Goal: Task Accomplishment & Management: Use online tool/utility

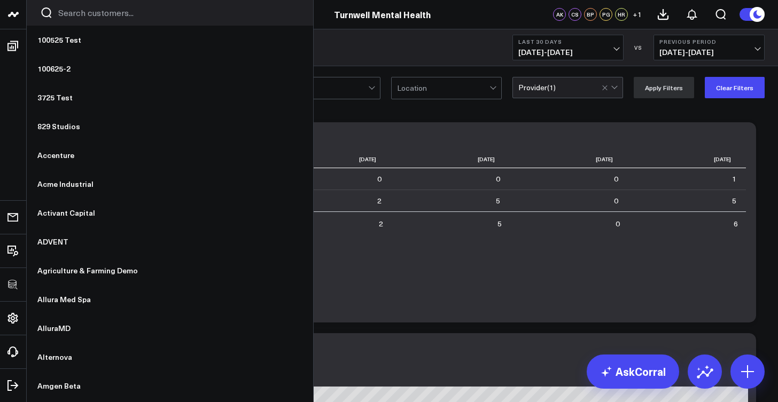
click at [100, 11] on input "Search customers input" at bounding box center [178, 13] width 241 height 12
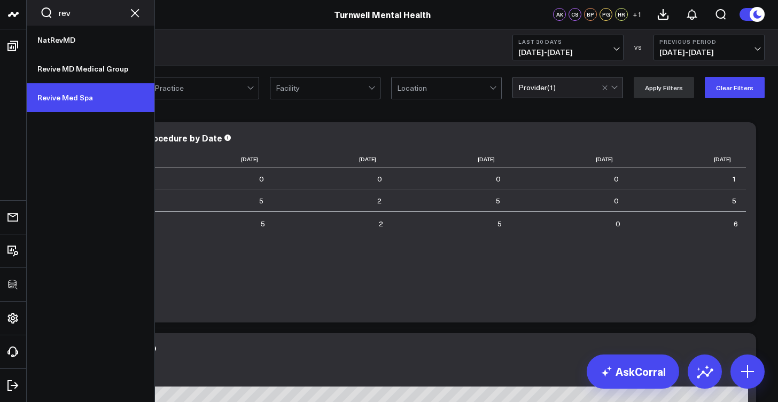
type input "rev"
click at [84, 90] on link "Revive Med Spa" at bounding box center [91, 97] width 128 height 29
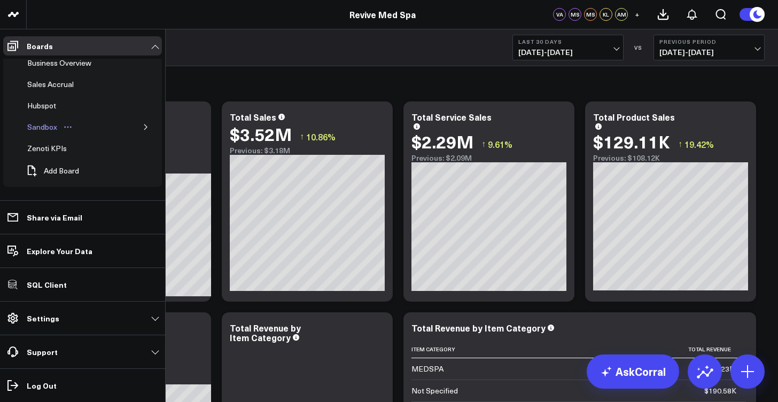
scroll to position [76, 0]
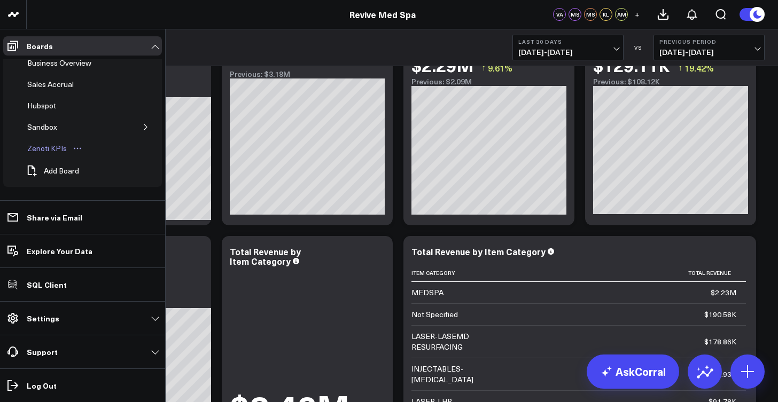
click at [61, 143] on div "Zenoti KPIs" at bounding box center [47, 148] width 45 height 13
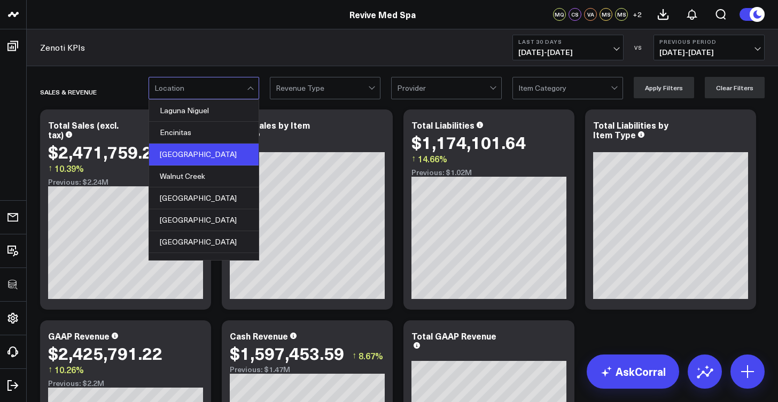
click at [223, 157] on div "Carmel Valley" at bounding box center [204, 155] width 110 height 22
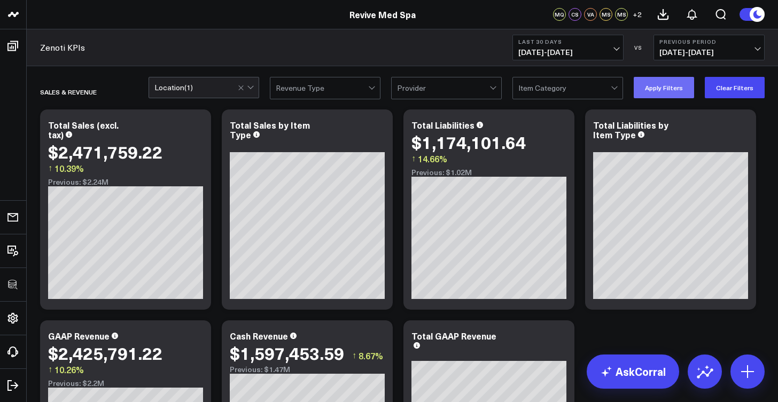
click at [687, 89] on button "Apply Filters" at bounding box center [664, 87] width 60 height 21
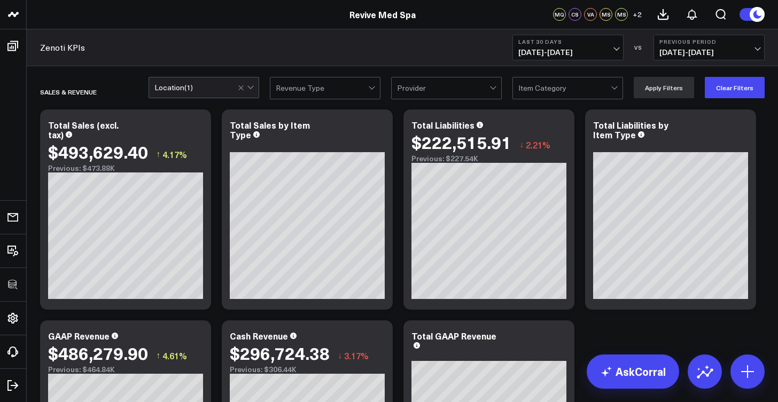
click at [577, 46] on button "Last 30 Days 09/08/25 - 10/07/25" at bounding box center [567, 48] width 111 height 26
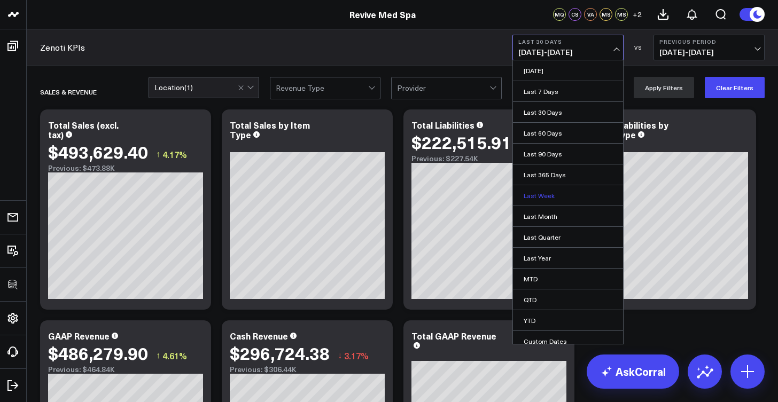
scroll to position [44, 0]
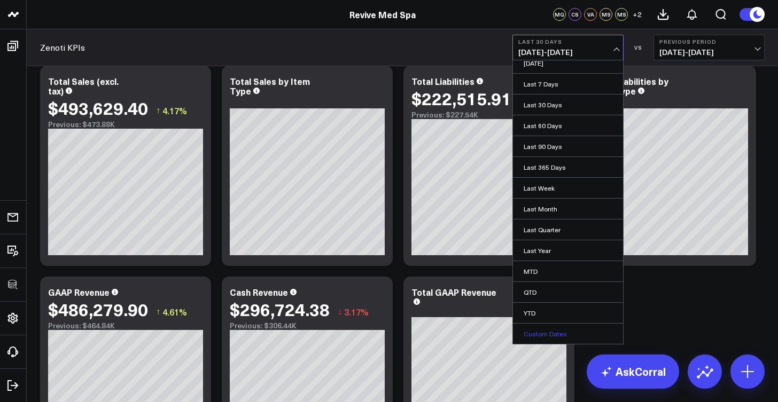
click at [562, 334] on link "Custom Dates" at bounding box center [568, 334] width 110 height 20
select select "9"
select select "2025"
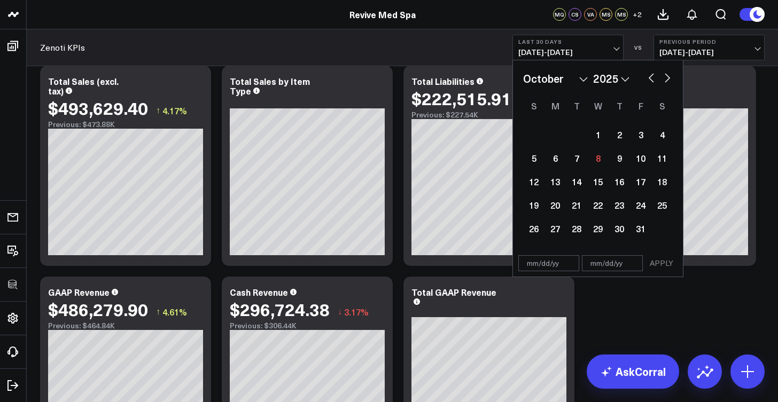
click at [653, 79] on button "button" at bounding box center [651, 77] width 11 height 13
select select "8"
select select "2025"
click at [653, 79] on button "button" at bounding box center [651, 77] width 11 height 13
select select "7"
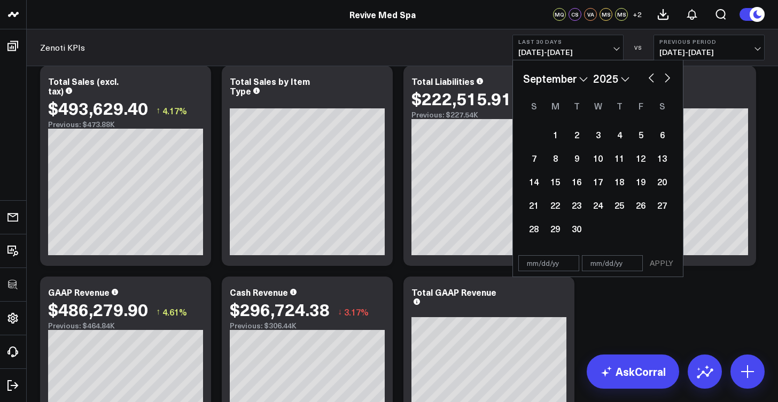
select select "2025"
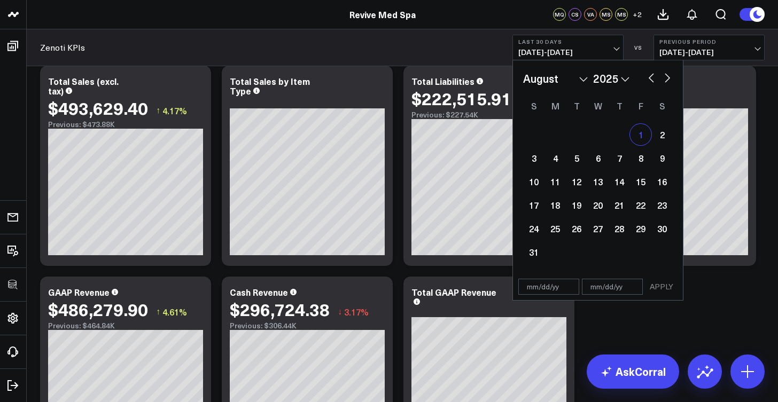
click at [645, 134] on div "1" at bounding box center [640, 134] width 21 height 21
type input "08/01/25"
select select "7"
select select "2025"
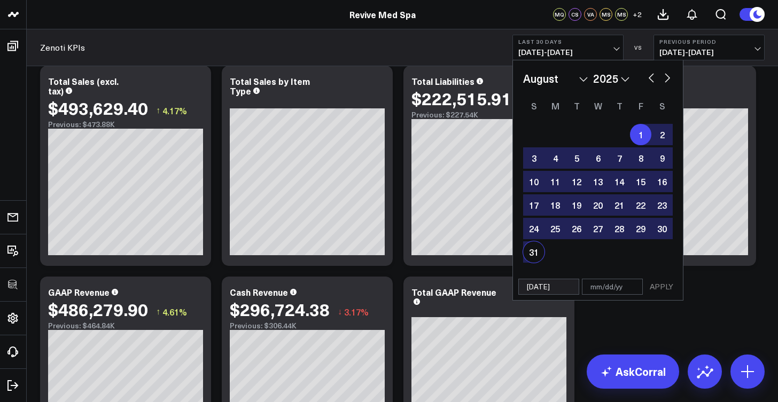
click at [527, 251] on div "31" at bounding box center [533, 251] width 21 height 21
type input "08/31/25"
select select "7"
select select "2025"
click at [664, 290] on button "APPLY" at bounding box center [661, 287] width 32 height 16
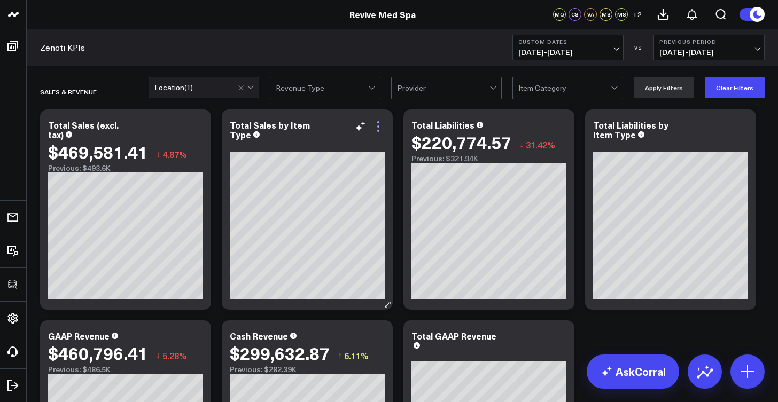
click at [381, 127] on icon at bounding box center [378, 126] width 13 height 13
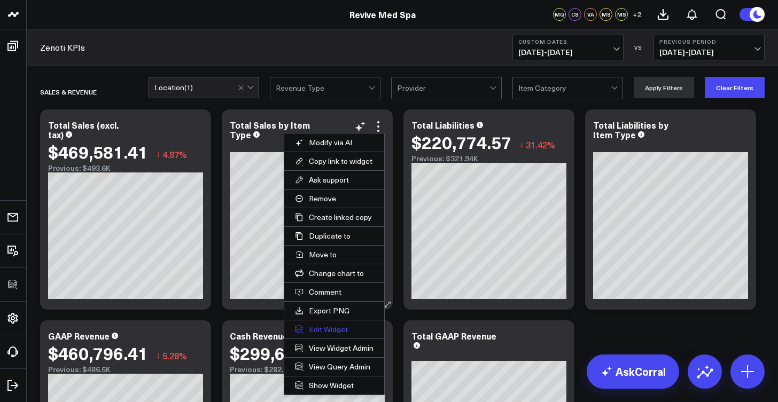
click at [331, 329] on button "Edit Widget" at bounding box center [334, 330] width 100 height 18
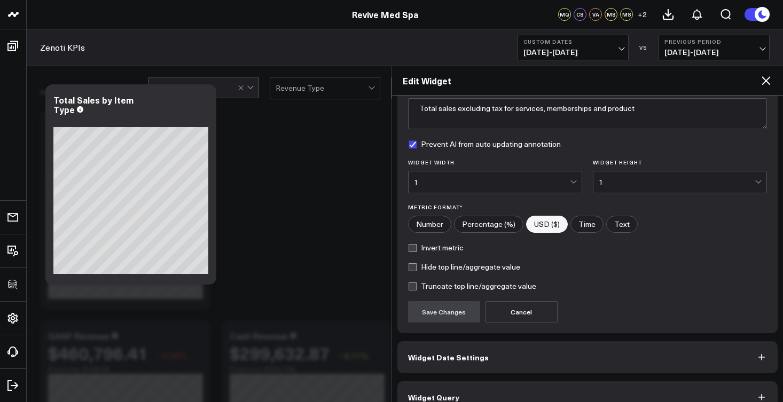
scroll to position [113, 0]
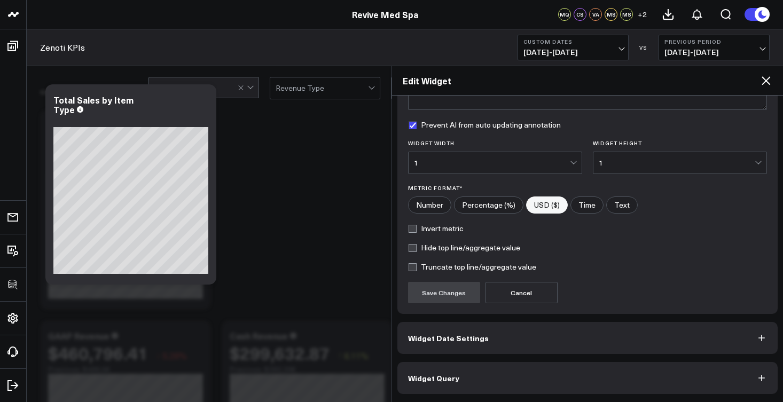
click at [559, 375] on button "Widget Query" at bounding box center [587, 378] width 381 height 32
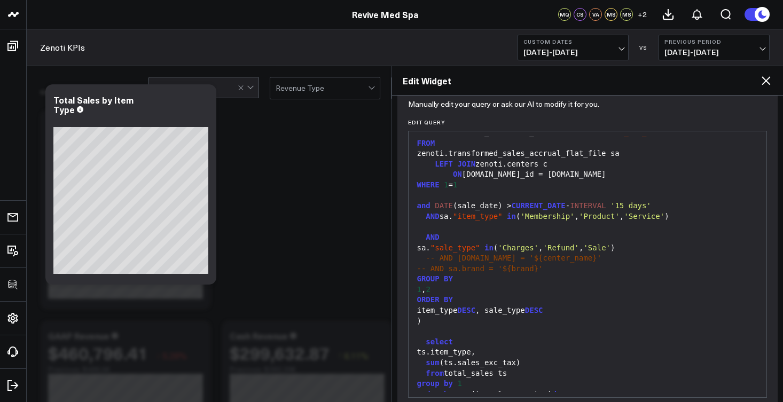
scroll to position [160, 0]
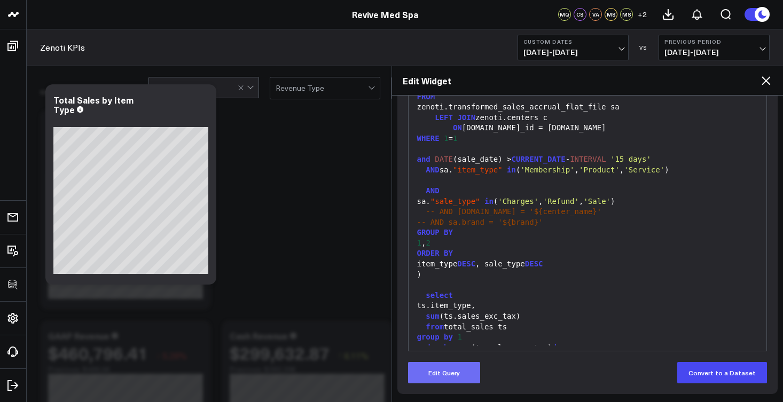
click at [480, 373] on button "Edit Query" at bounding box center [444, 372] width 72 height 21
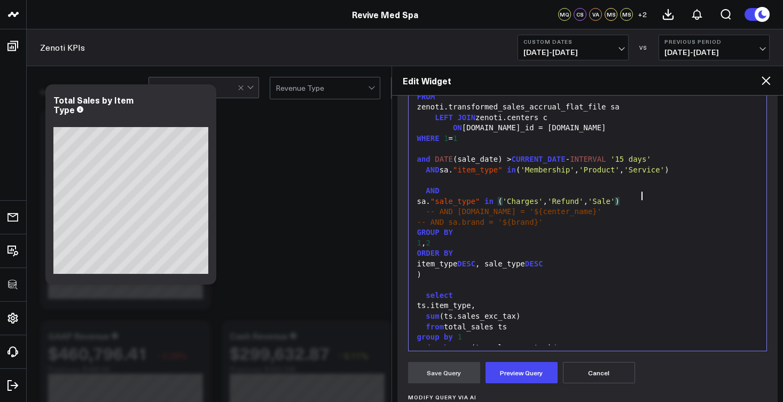
click at [619, 197] on span ")" at bounding box center [617, 201] width 4 height 9
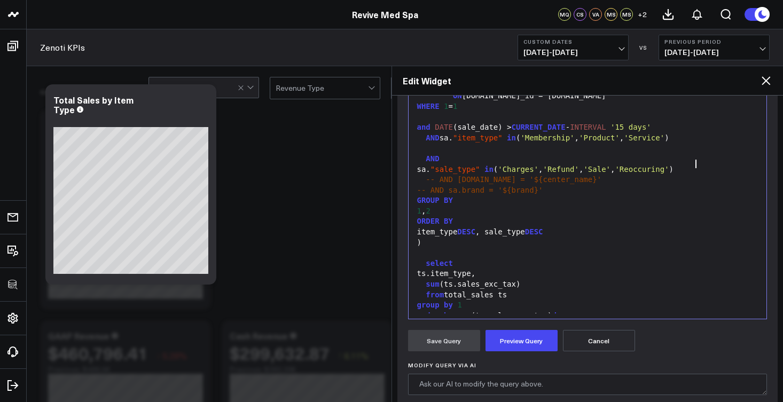
scroll to position [61, 0]
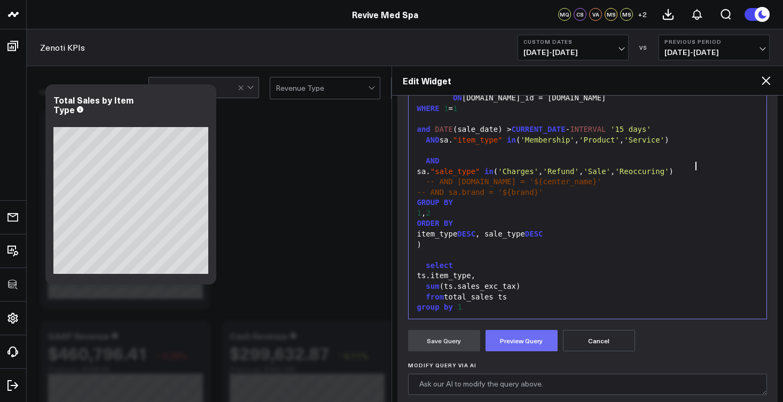
click at [536, 347] on button "Preview Query" at bounding box center [522, 340] width 72 height 21
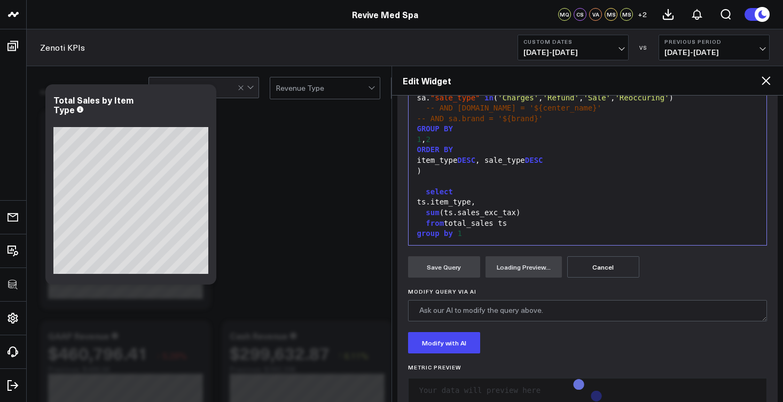
scroll to position [292, 0]
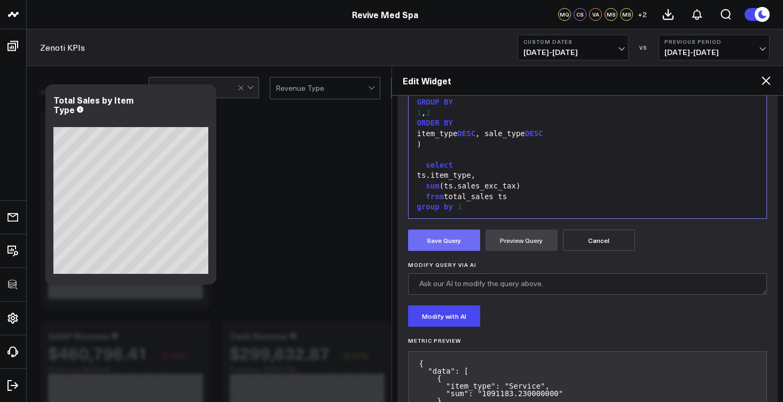
click at [454, 238] on button "Save Query" at bounding box center [444, 240] width 72 height 21
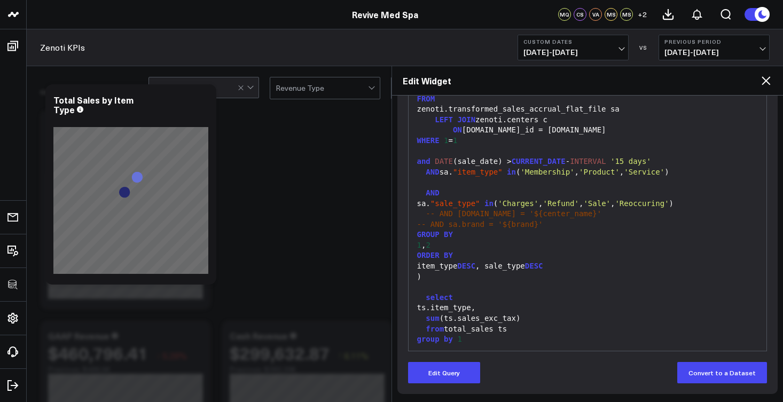
scroll to position [160, 0]
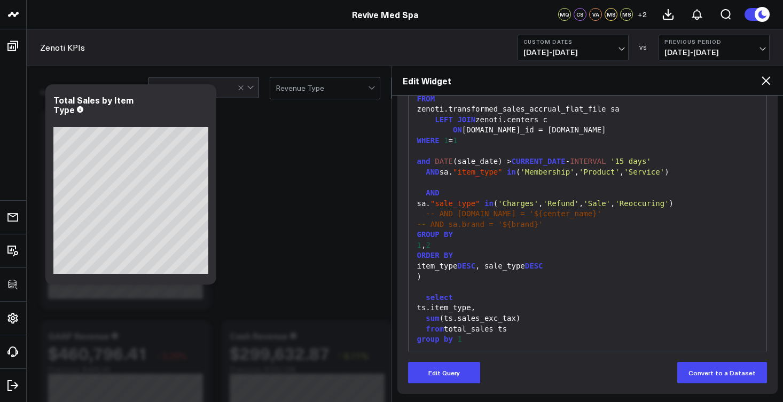
click at [769, 83] on icon at bounding box center [766, 80] width 9 height 9
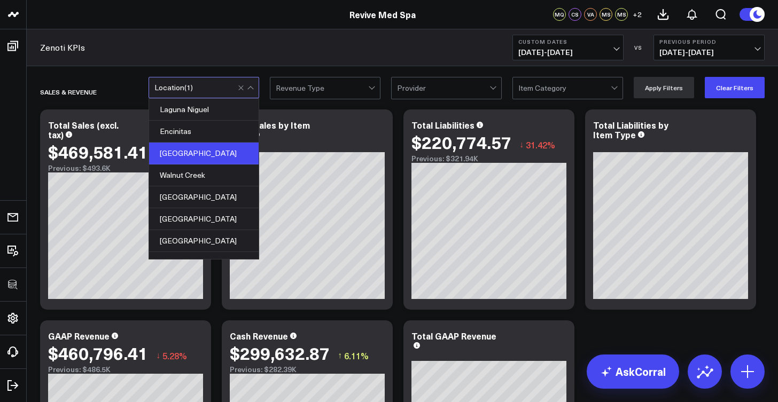
click at [221, 93] on div "Location ( 1 )" at bounding box center [204, 87] width 111 height 21
click at [212, 111] on div "Laguna Niguel" at bounding box center [204, 110] width 110 height 22
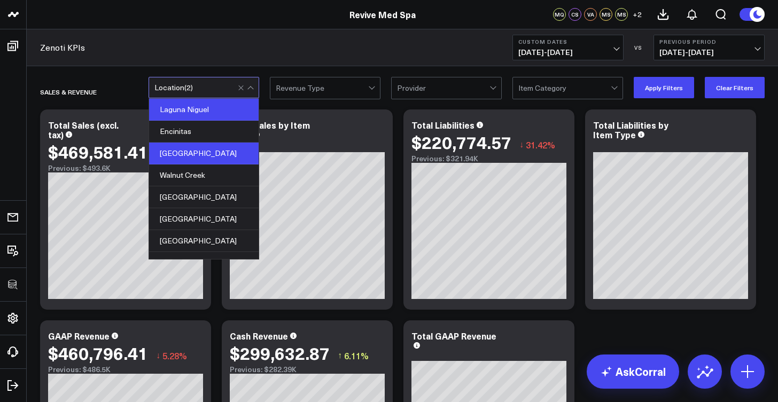
click at [179, 159] on div "Carmel Valley" at bounding box center [204, 154] width 110 height 22
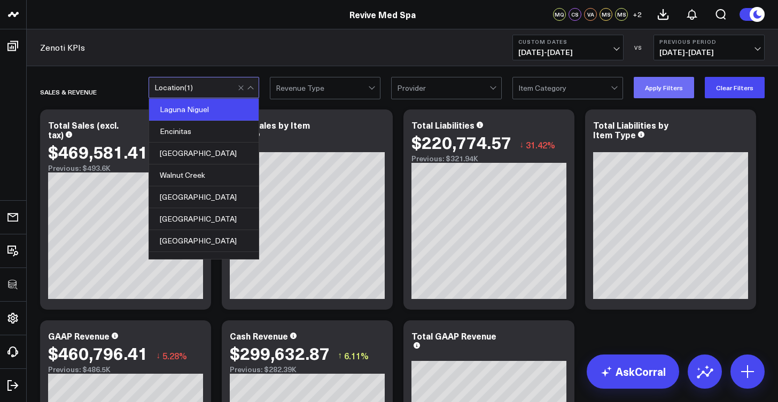
click at [667, 92] on button "Apply Filters" at bounding box center [664, 87] width 60 height 21
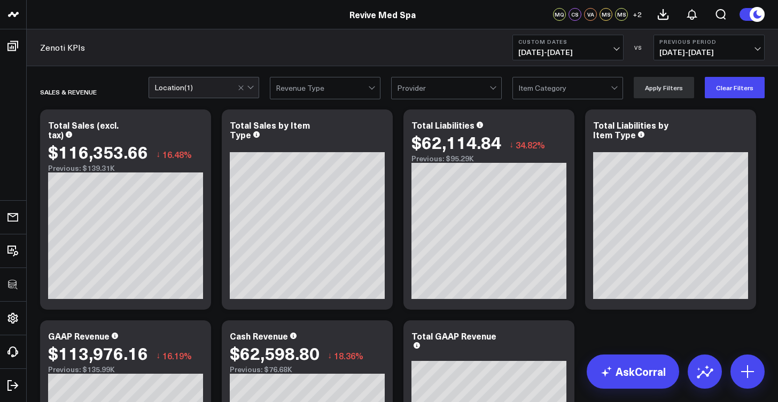
click at [194, 82] on div "Location ( 1 )" at bounding box center [204, 87] width 111 height 21
click at [380, 128] on icon at bounding box center [378, 126] width 13 height 13
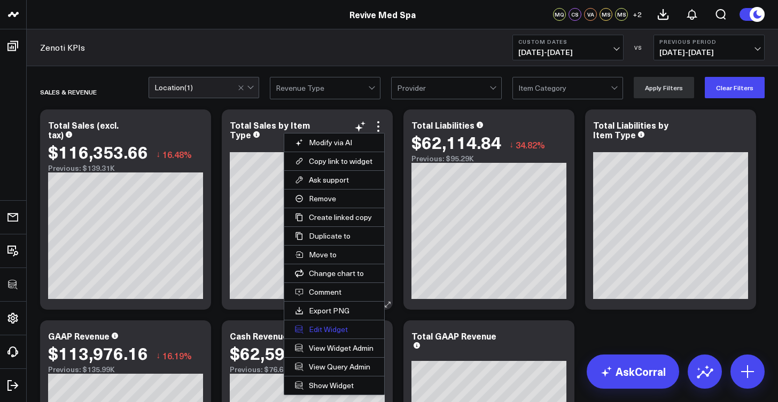
click at [347, 328] on button "Edit Widget" at bounding box center [334, 330] width 100 height 18
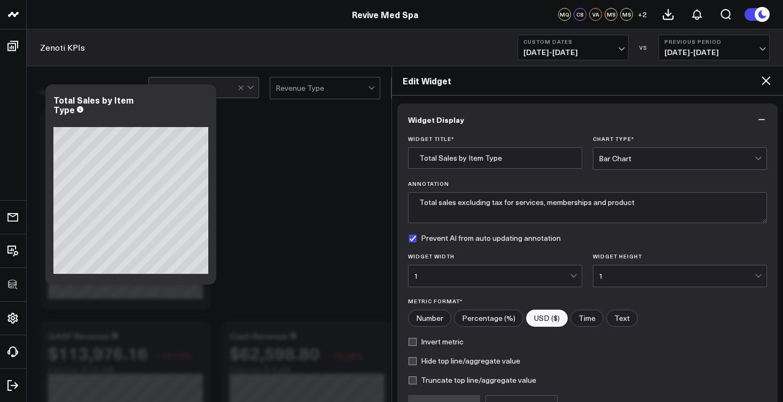
scroll to position [113, 0]
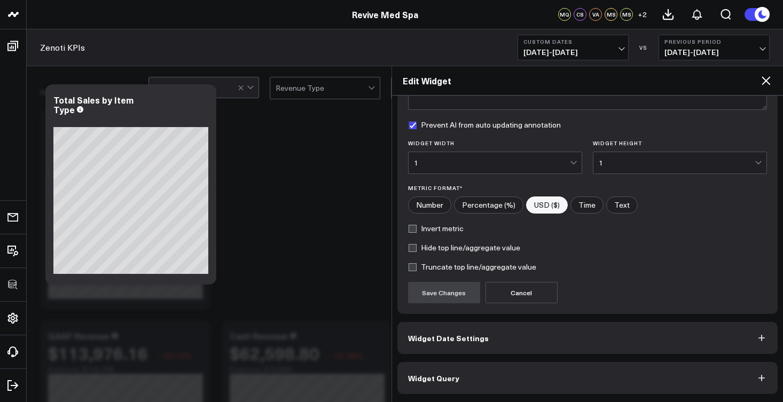
click at [450, 376] on span "Widget Query" at bounding box center [433, 378] width 51 height 9
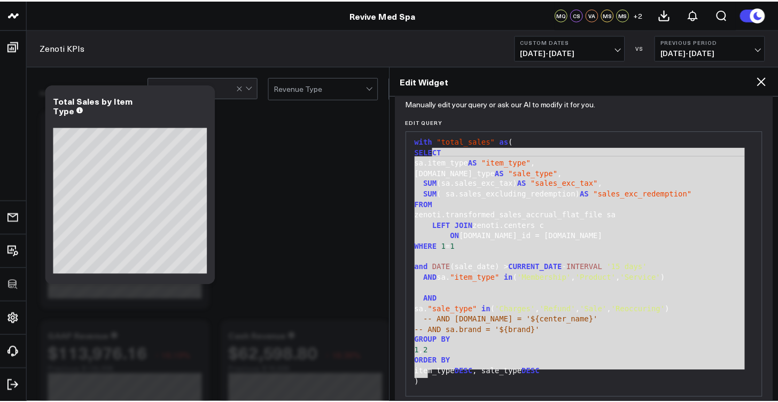
scroll to position [0, 0]
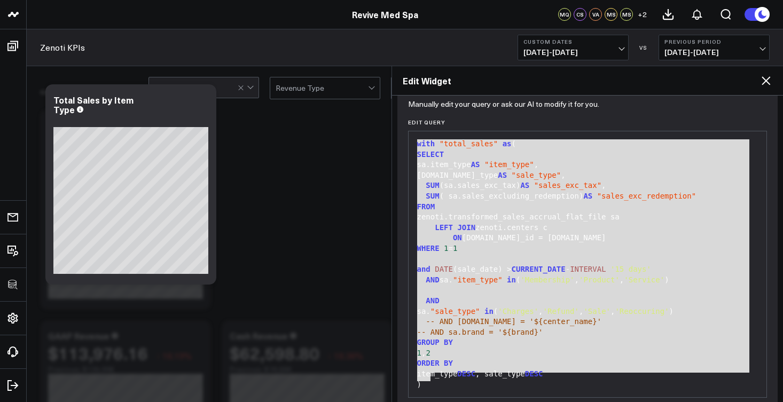
drag, startPoint x: 445, startPoint y: 378, endPoint x: 419, endPoint y: 132, distance: 247.1
click at [419, 132] on div "99 1 2 3 4 5 6 7 8 9 10 11 12 13 14 15 16 17 18 19 20 21 22 23 24 25 26 27 28 2…" at bounding box center [588, 264] width 360 height 267
copy div "with "total_sales" as ( SELECT sa.item_type AS "item_type" , sa.sale_type AS "s…"
click at [768, 81] on icon at bounding box center [766, 80] width 13 height 13
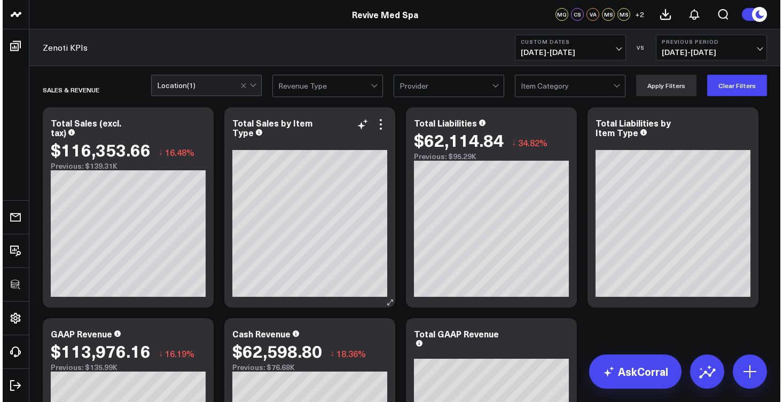
scroll to position [75, 0]
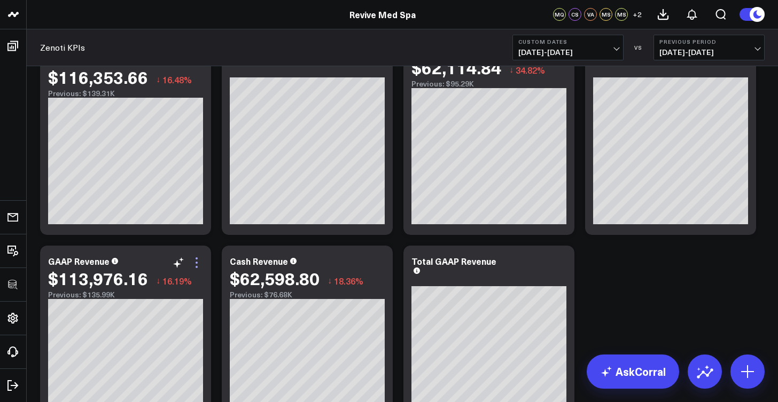
click at [196, 263] on icon at bounding box center [197, 263] width 2 height 2
click at [198, 264] on icon at bounding box center [196, 262] width 13 height 13
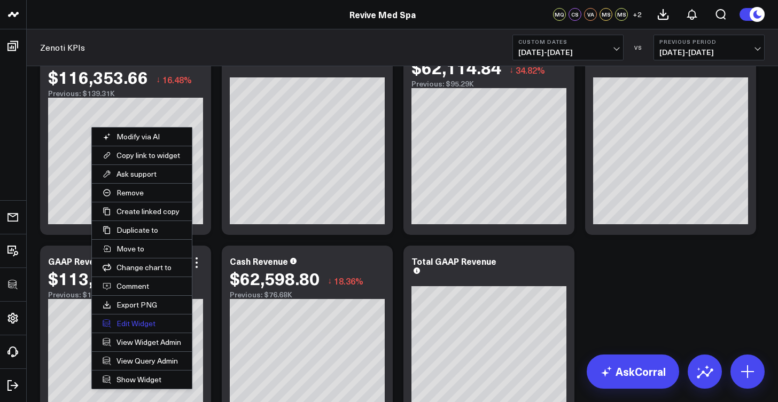
click at [139, 319] on button "Edit Widget" at bounding box center [142, 324] width 100 height 18
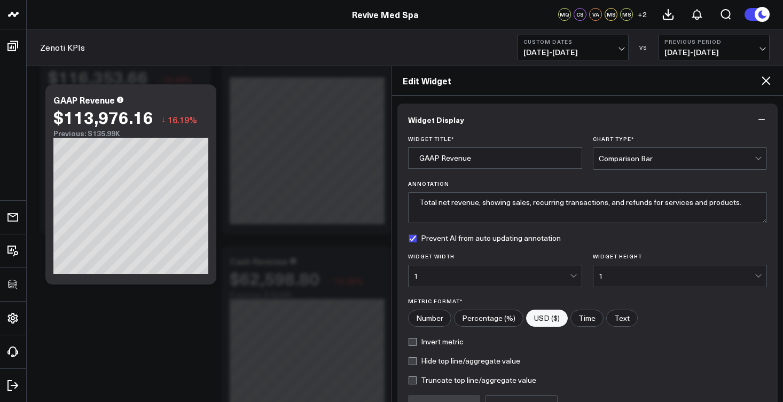
scroll to position [113, 0]
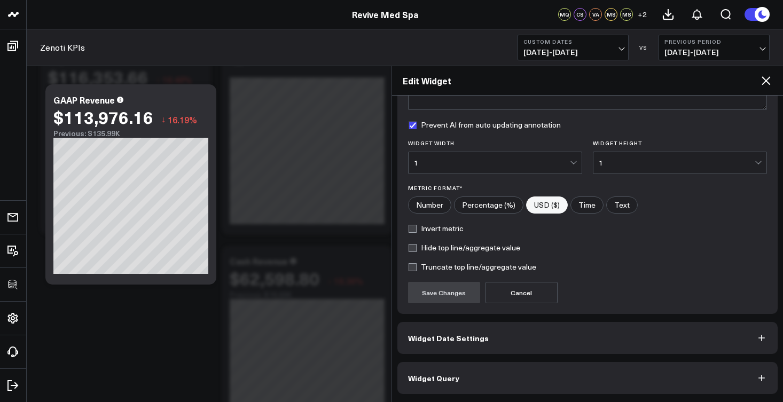
click at [472, 378] on button "Widget Query" at bounding box center [587, 378] width 381 height 32
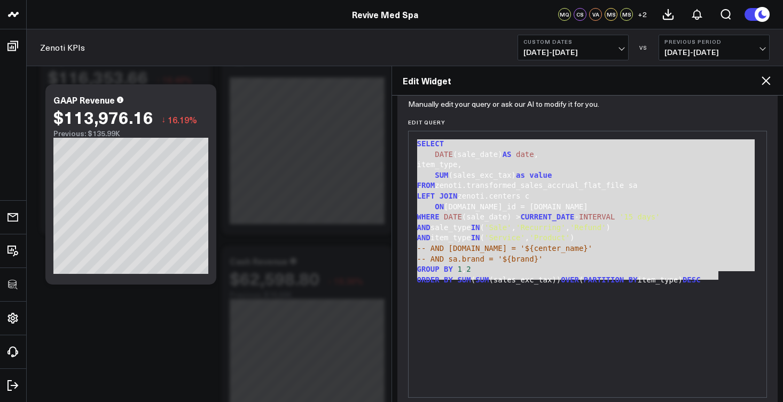
drag, startPoint x: 722, startPoint y: 275, endPoint x: 416, endPoint y: 145, distance: 333.0
click at [416, 145] on div "SELECT DATE (sale_date) AS date , item_type, SUM (sales_exc_tax) as value FROM …" at bounding box center [588, 264] width 348 height 255
copy div "SELECT DATE (sale_date) AS date , item_type, SUM (sales_exc_tax) as value FROM …"
